Goal: Task Accomplishment & Management: Manage account settings

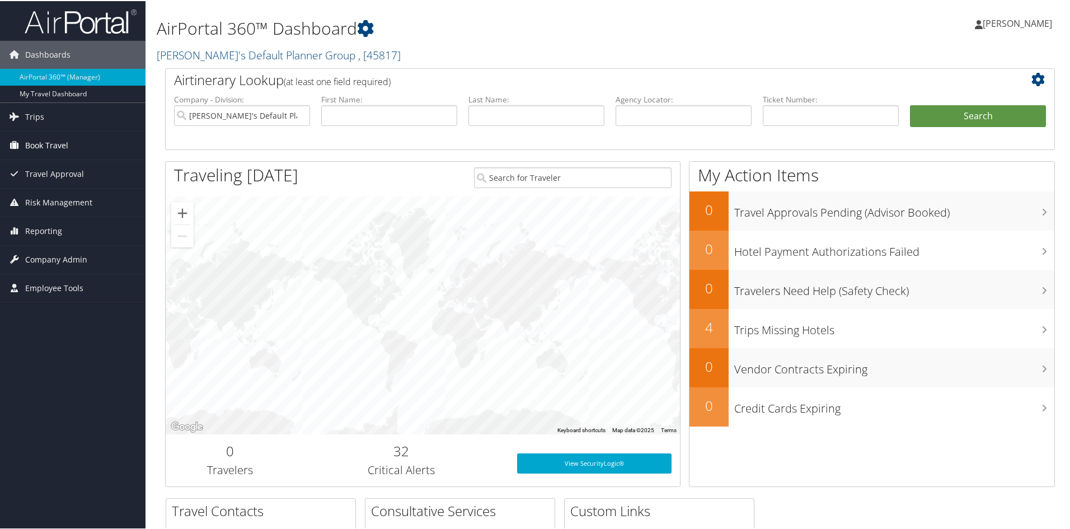
click at [49, 144] on span "Book Travel" at bounding box center [46, 144] width 43 height 28
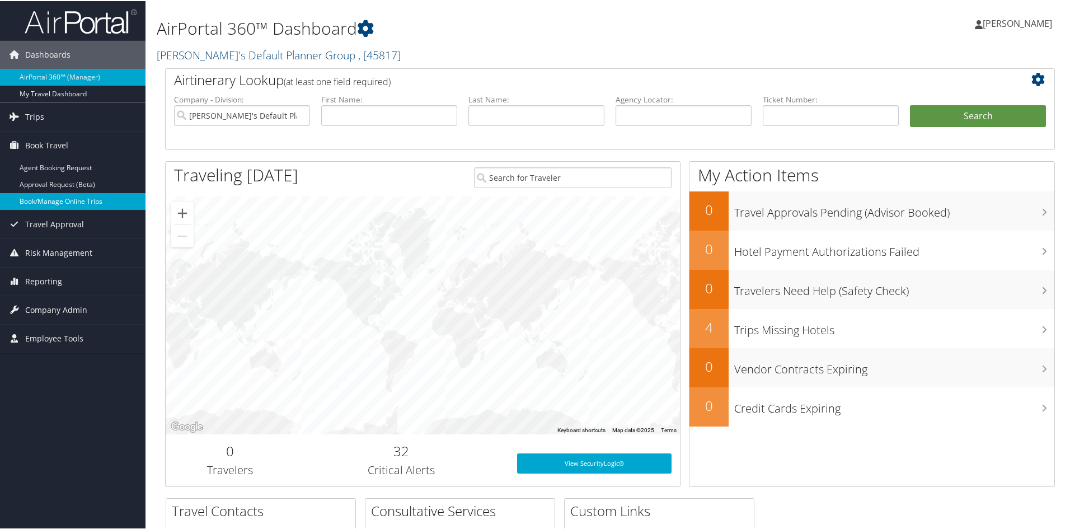
click at [51, 204] on link "Book/Manage Online Trips" at bounding box center [73, 200] width 146 height 17
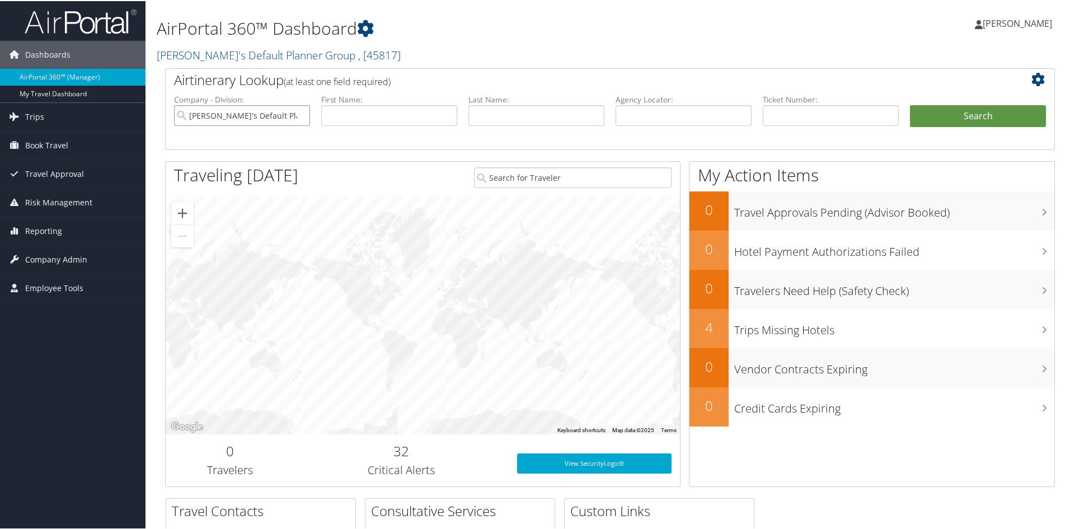
drag, startPoint x: 299, startPoint y: 114, endPoint x: 330, endPoint y: 115, distance: 30.2
click at [299, 115] on input "Anita's Default Planner Group" at bounding box center [242, 114] width 136 height 21
click at [541, 112] on input "text" at bounding box center [537, 114] width 136 height 21
type input "land"
click at [929, 116] on button "Search" at bounding box center [978, 115] width 136 height 22
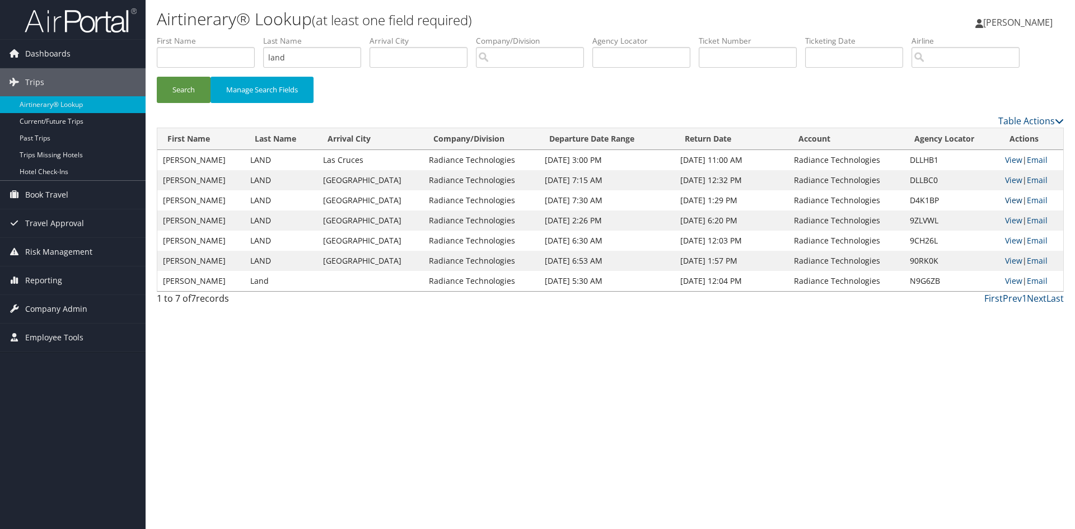
click at [1009, 202] on link "View" at bounding box center [1013, 200] width 17 height 11
click at [1011, 180] on link "View" at bounding box center [1013, 180] width 17 height 11
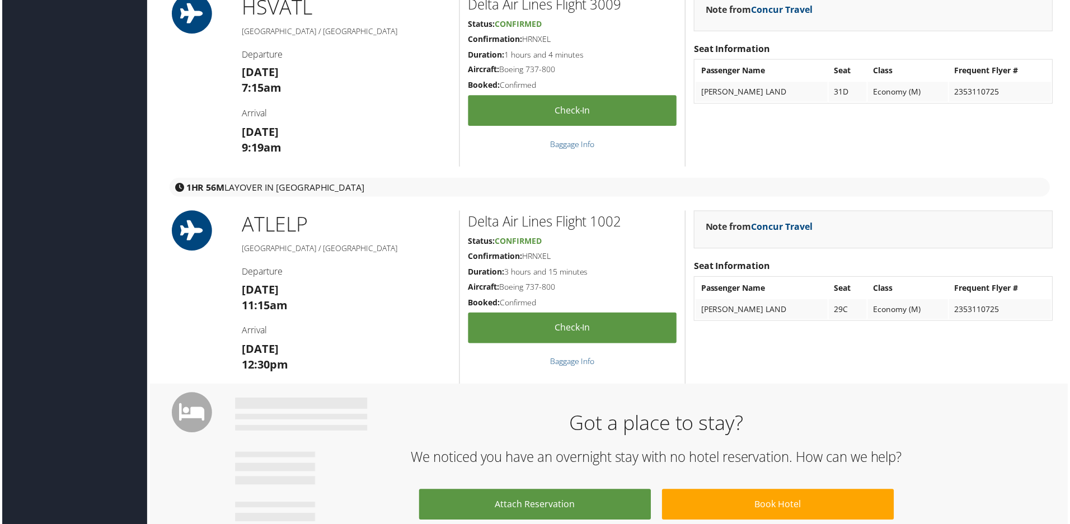
scroll to position [560, 0]
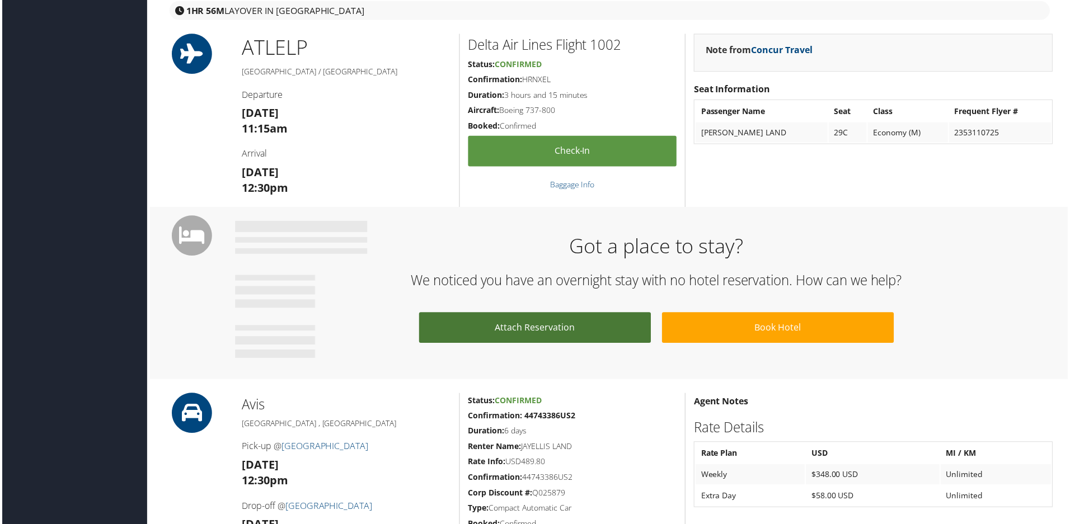
click at [599, 321] on link "Attach Reservation" at bounding box center [535, 329] width 233 height 31
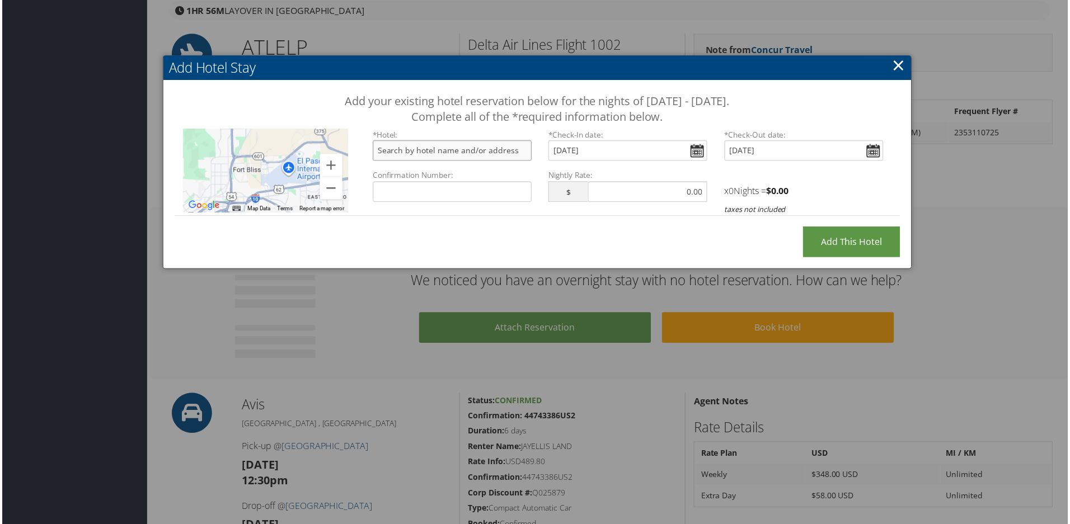
click at [453, 151] on input "text" at bounding box center [452, 151] width 160 height 21
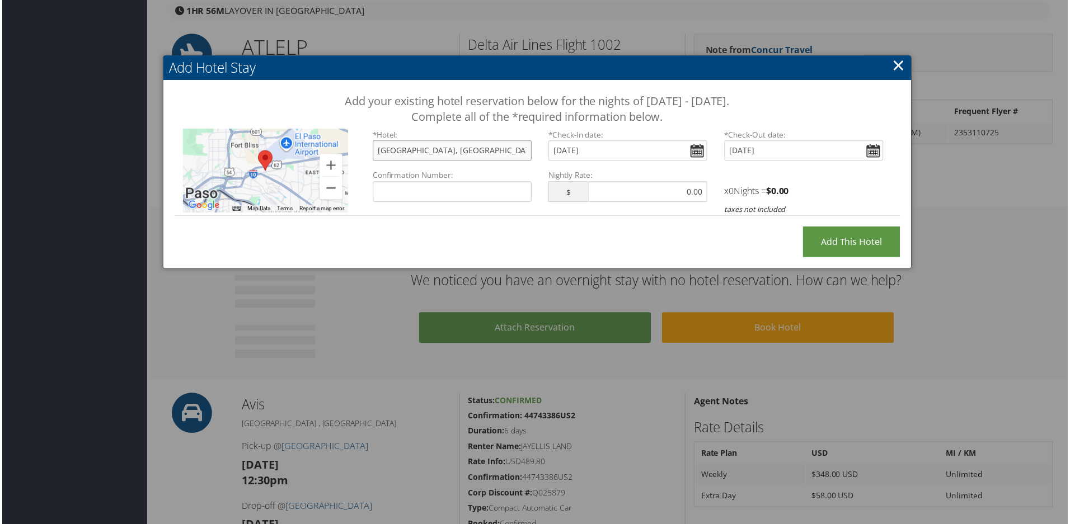
click at [504, 153] on input "[GEOGRAPHIC_DATA], [GEOGRAPHIC_DATA], [GEOGRAPHIC_DATA], [GEOGRAPHIC_DATA]" at bounding box center [452, 151] width 160 height 21
click at [470, 154] on input "[GEOGRAPHIC_DATA], [GEOGRAPHIC_DATA], [GEOGRAPHIC_DATA], [GEOGRAPHIC_DATA]" at bounding box center [452, 151] width 160 height 21
click at [477, 154] on input "[GEOGRAPHIC_DATA], [GEOGRAPHIC_DATA], [GEOGRAPHIC_DATA], [GEOGRAPHIC_DATA]" at bounding box center [452, 151] width 160 height 21
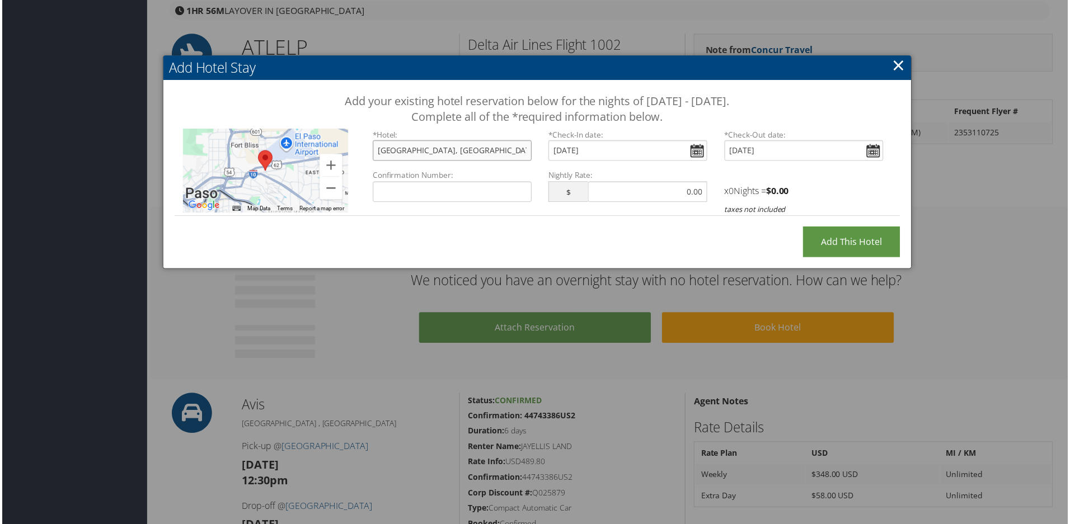
click at [477, 154] on input "[GEOGRAPHIC_DATA], [GEOGRAPHIC_DATA], [GEOGRAPHIC_DATA], [GEOGRAPHIC_DATA]" at bounding box center [452, 151] width 160 height 21
type input "[GEOGRAPHIC_DATA] [GEOGRAPHIC_DATA], [STREET_ADDRESS]"
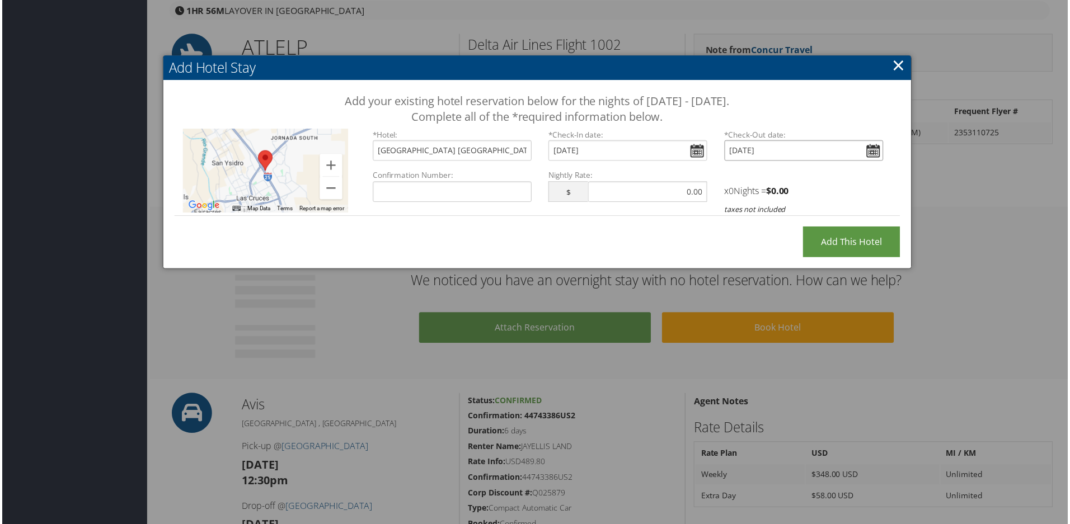
click at [872, 151] on input "[DATE]" at bounding box center [805, 151] width 160 height 21
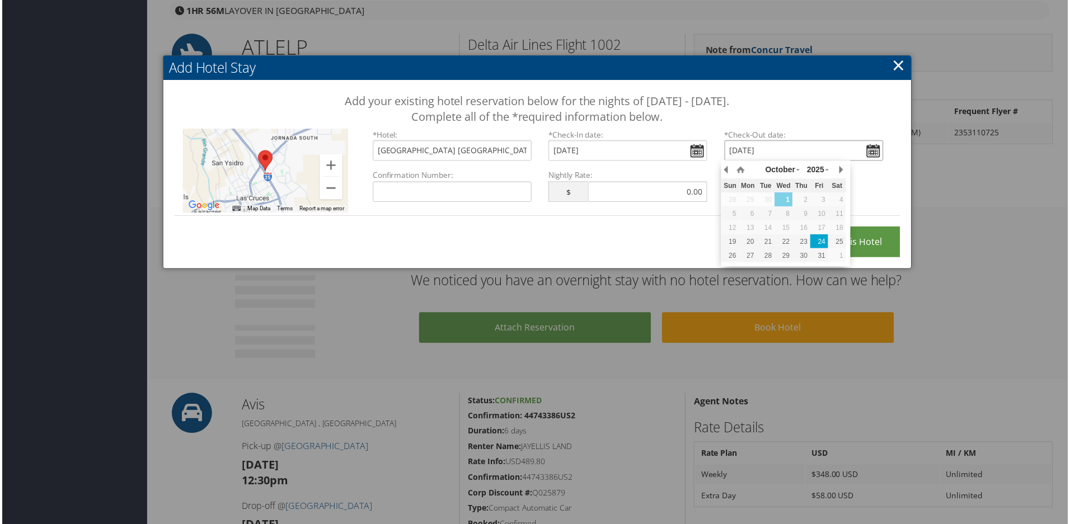
click at [823, 242] on div "24" at bounding box center [821, 243] width 18 height 10
type input "[DATE]"
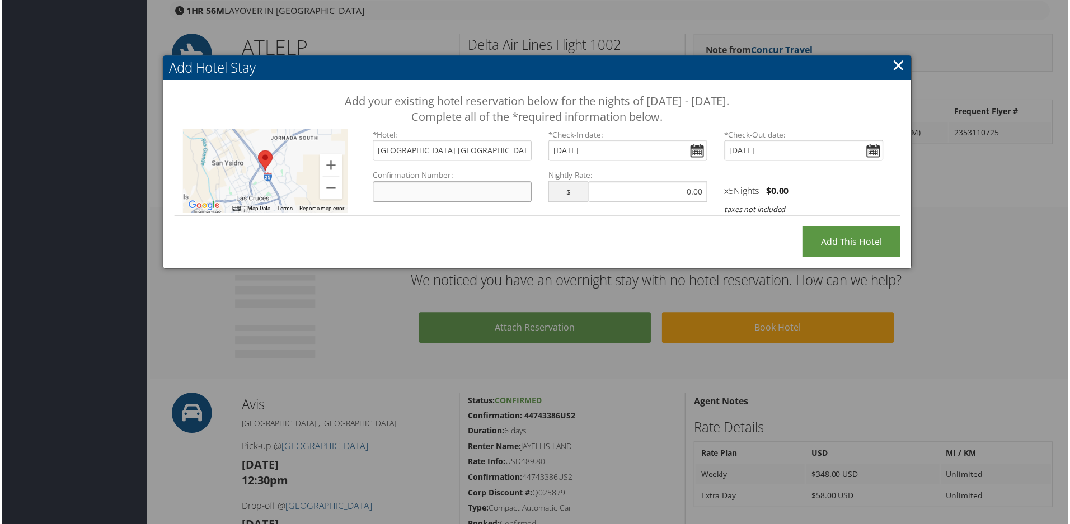
click at [453, 191] on input "Confirmation Number:" at bounding box center [452, 192] width 160 height 21
type input "76046231"
click at [840, 247] on input "Add this Hotel" at bounding box center [852, 243] width 97 height 31
type input "Processing..."
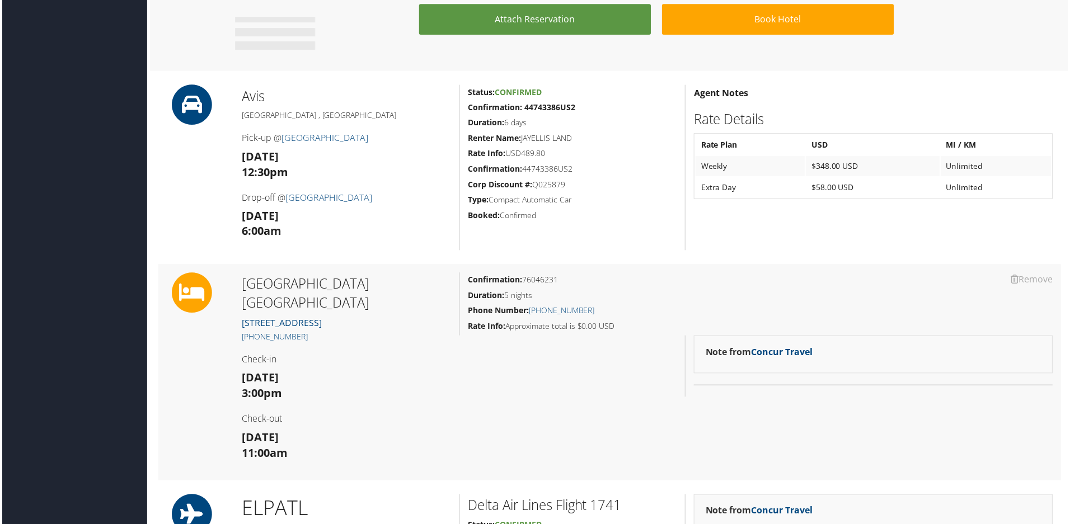
scroll to position [896, 0]
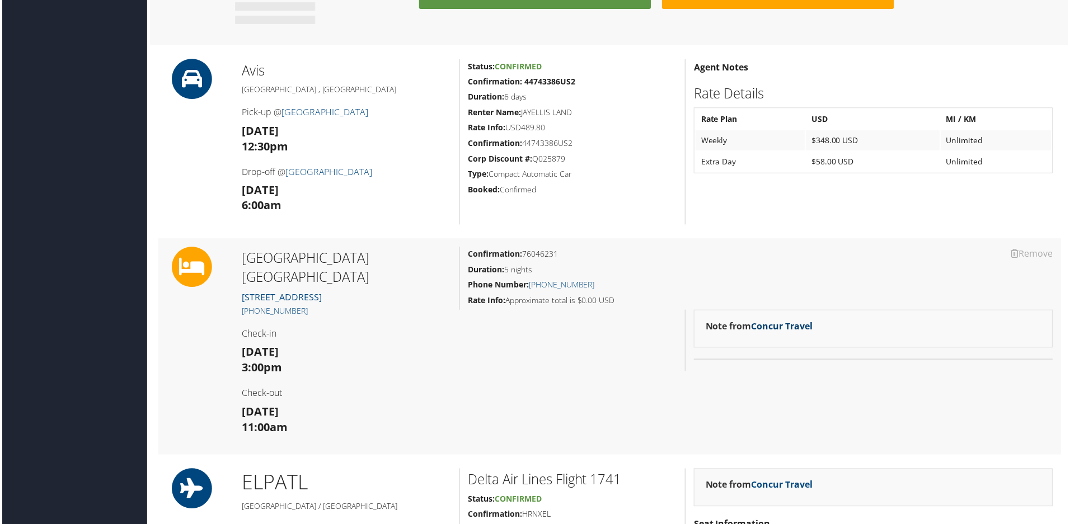
click at [774, 331] on link "Concur Travel" at bounding box center [783, 327] width 62 height 12
click at [775, 326] on link "Concur Travel" at bounding box center [783, 327] width 62 height 12
click at [1026, 259] on link "Remove" at bounding box center [1034, 255] width 42 height 12
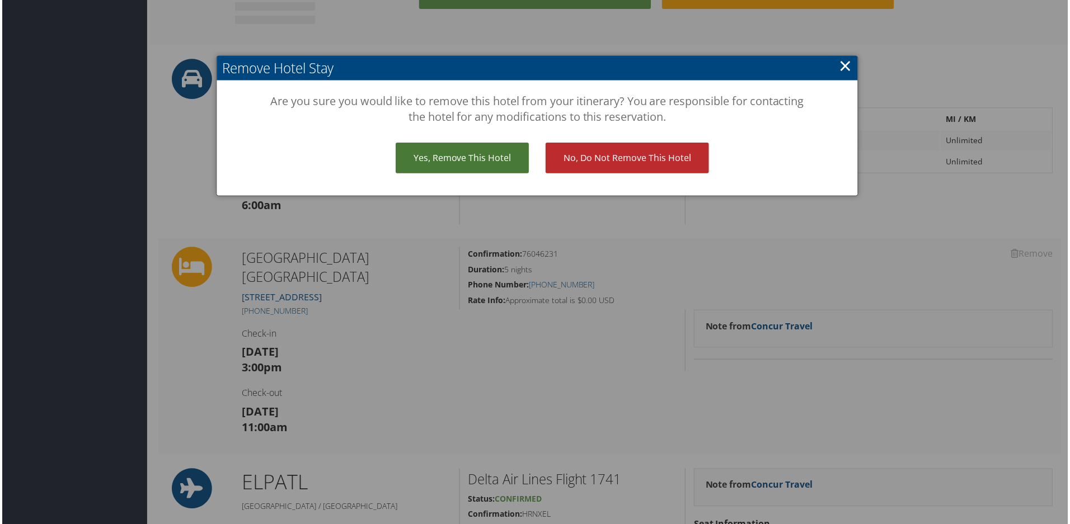
click at [473, 157] on link "Yes, remove this hotel" at bounding box center [462, 158] width 134 height 31
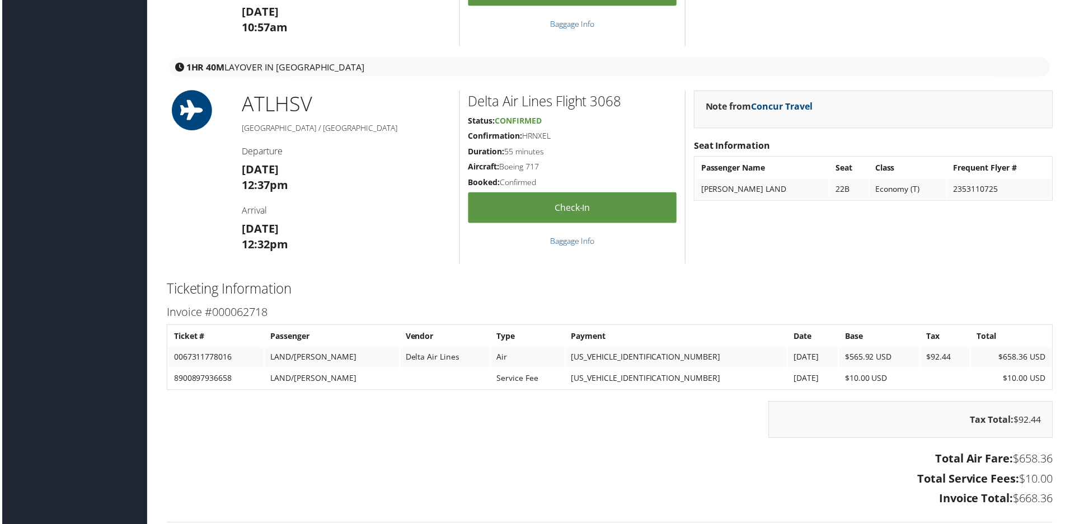
scroll to position [1287, 0]
